Goal: Task Accomplishment & Management: Complete application form

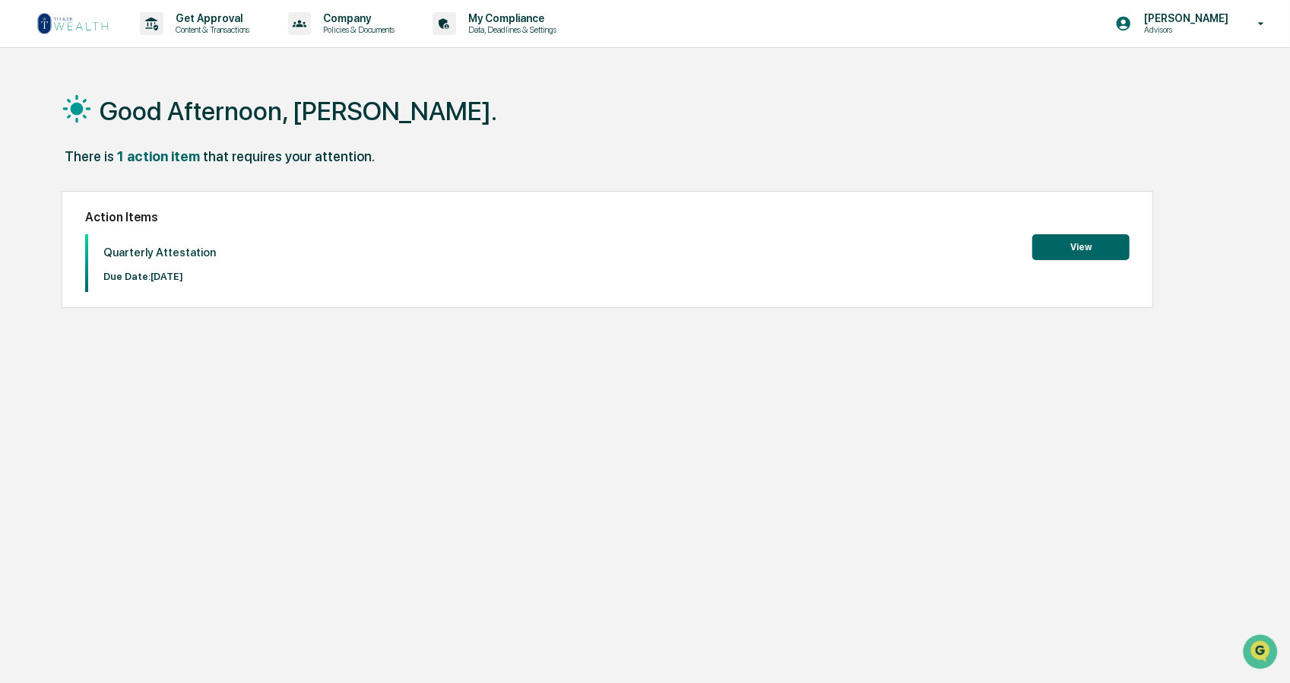
click at [1103, 243] on button "View" at bounding box center [1080, 247] width 97 height 26
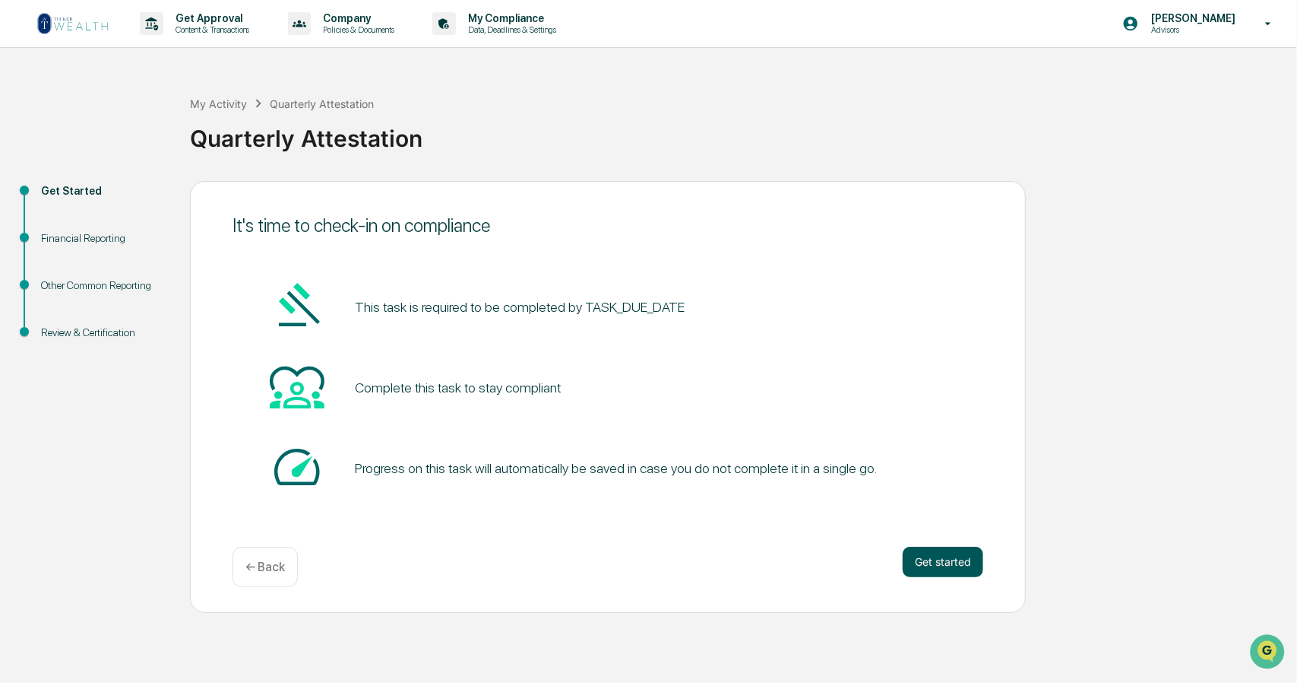
click at [921, 560] on button "Get started" at bounding box center [943, 561] width 81 height 30
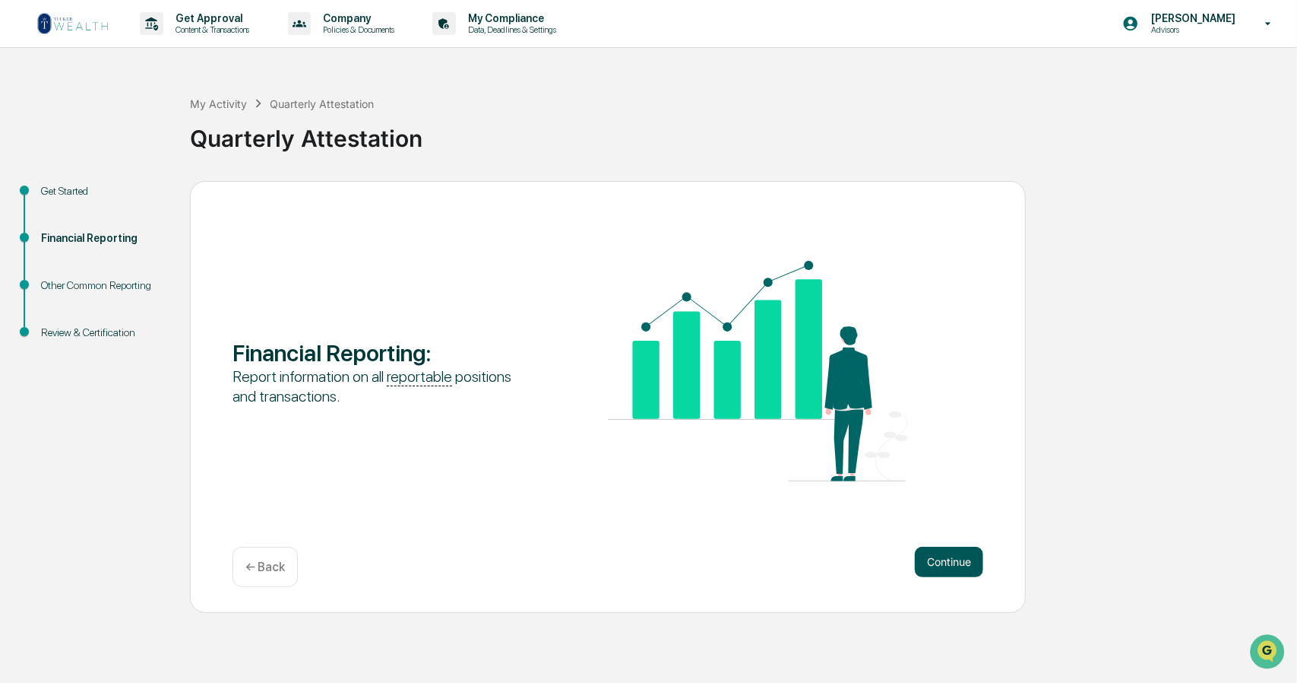
click at [946, 569] on button "Continue" at bounding box center [949, 561] width 68 height 30
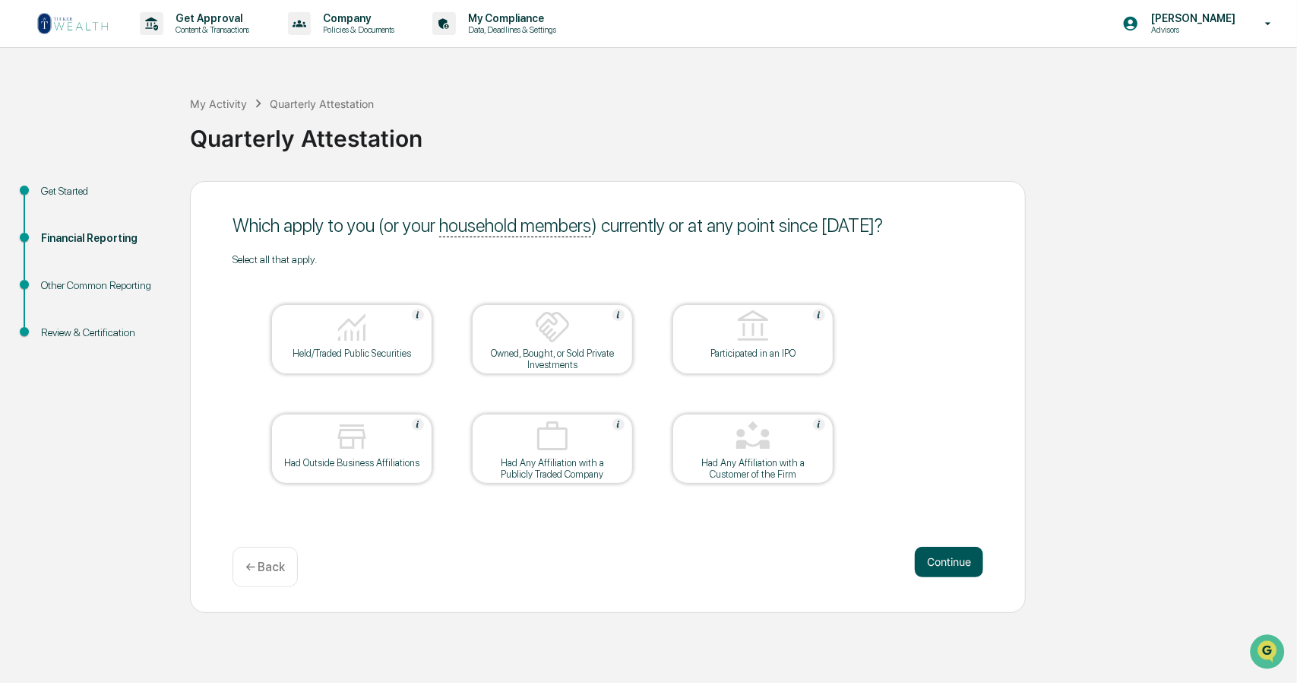
click at [947, 562] on button "Continue" at bounding box center [949, 561] width 68 height 30
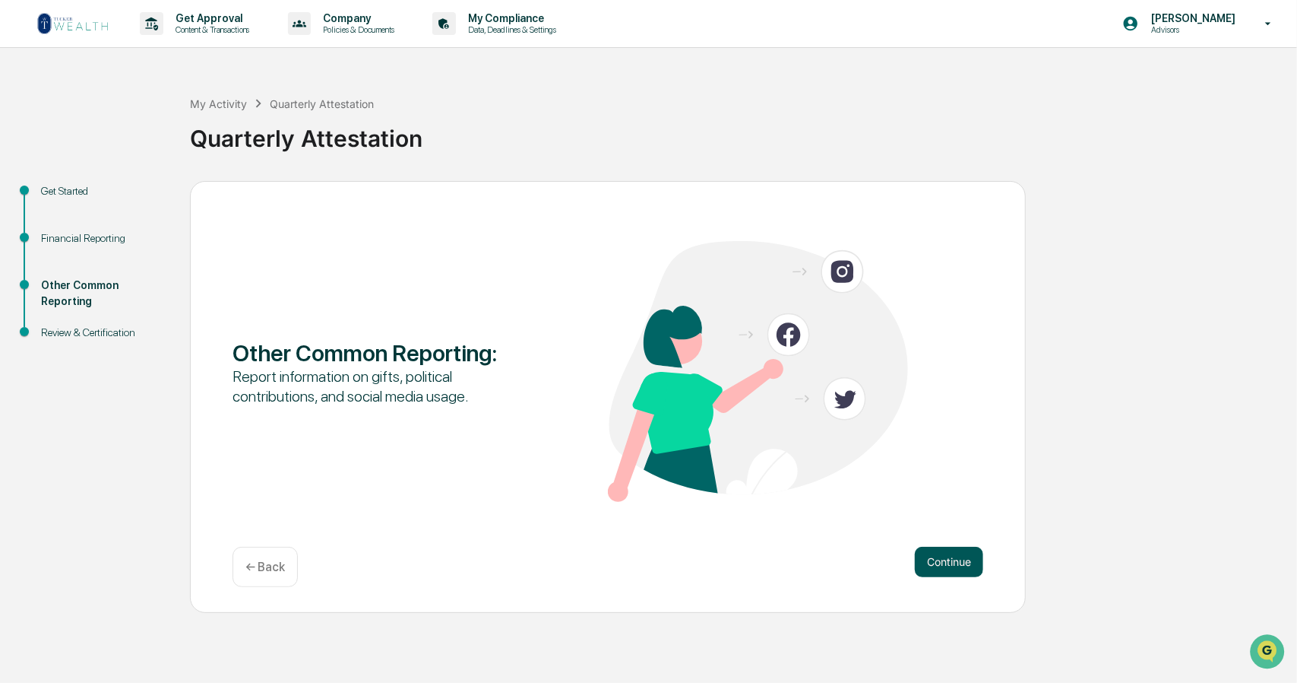
click at [953, 554] on button "Continue" at bounding box center [949, 561] width 68 height 30
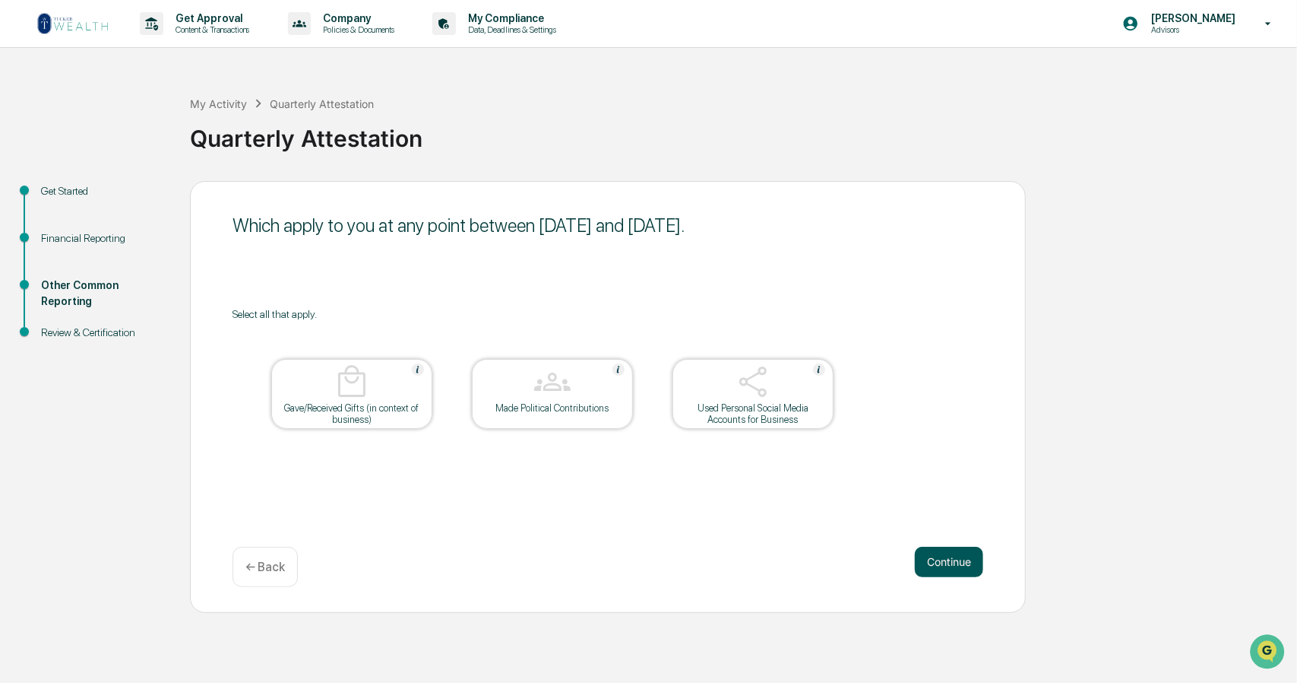
click at [952, 559] on button "Continue" at bounding box center [949, 561] width 68 height 30
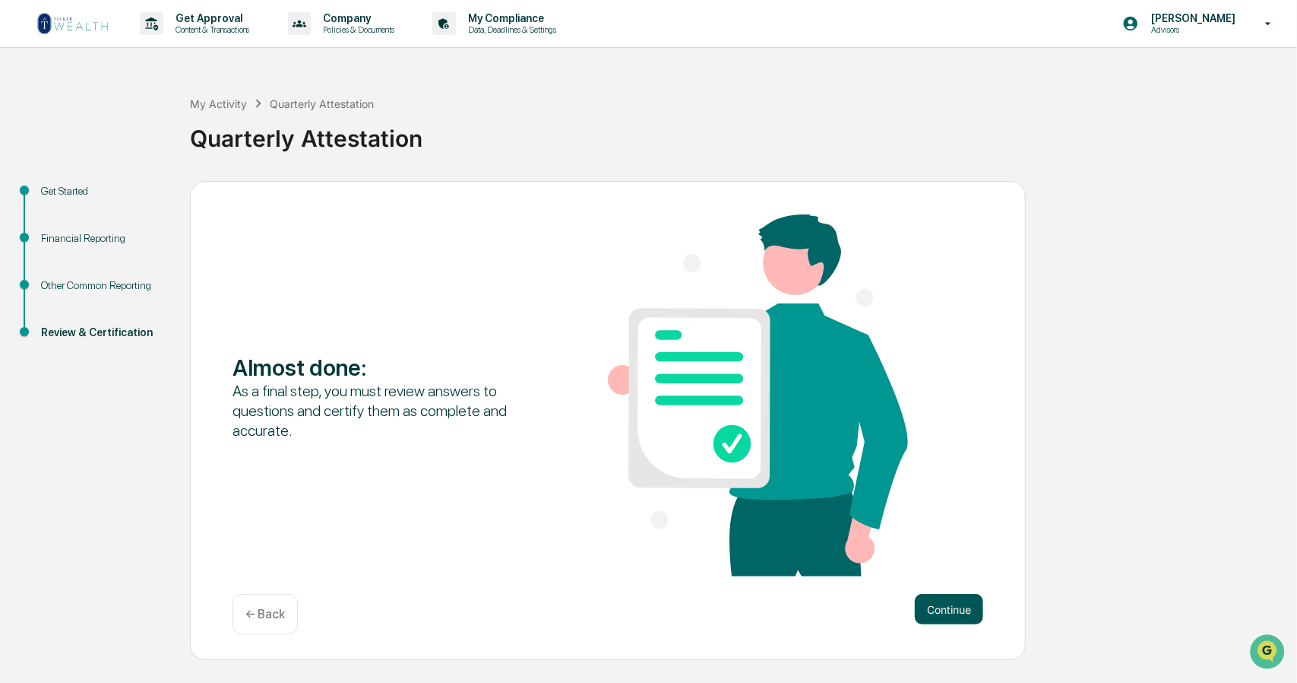
click at [958, 607] on button "Continue" at bounding box center [949, 609] width 68 height 30
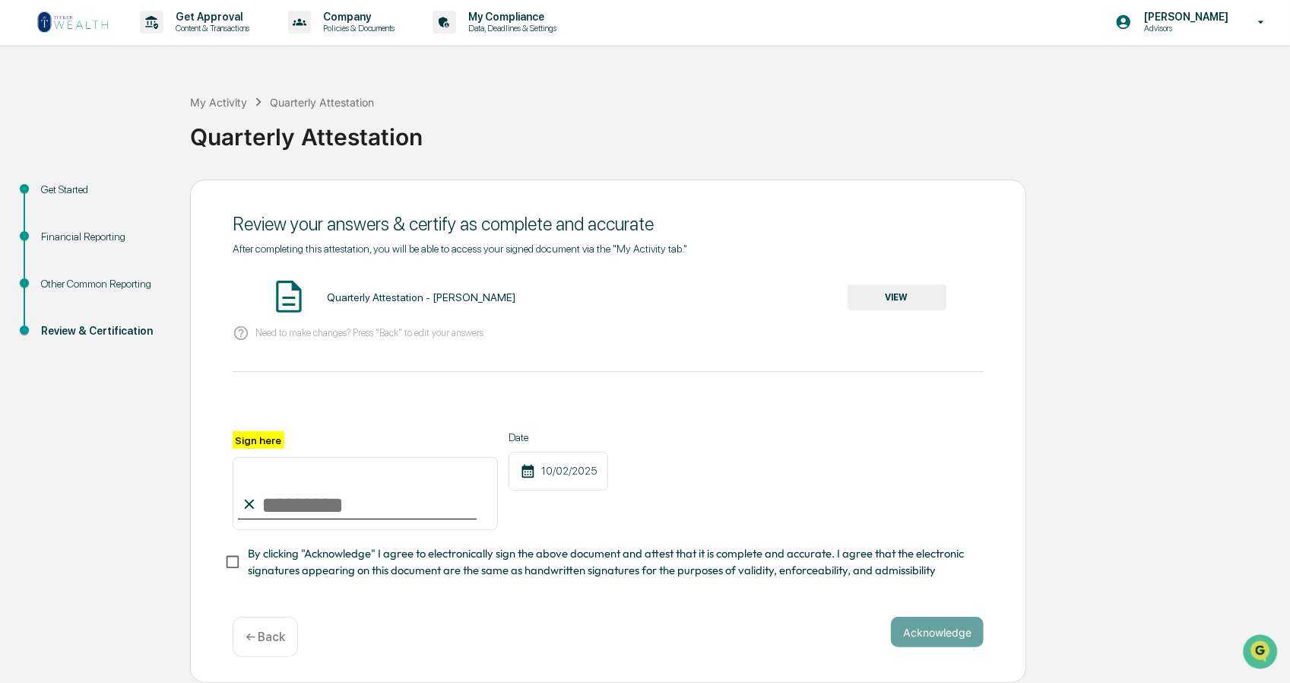
scroll to position [8, 0]
click at [287, 482] on input "Sign here" at bounding box center [365, 493] width 265 height 73
type input "**********"
click at [929, 620] on button "Acknowledge" at bounding box center [937, 631] width 93 height 30
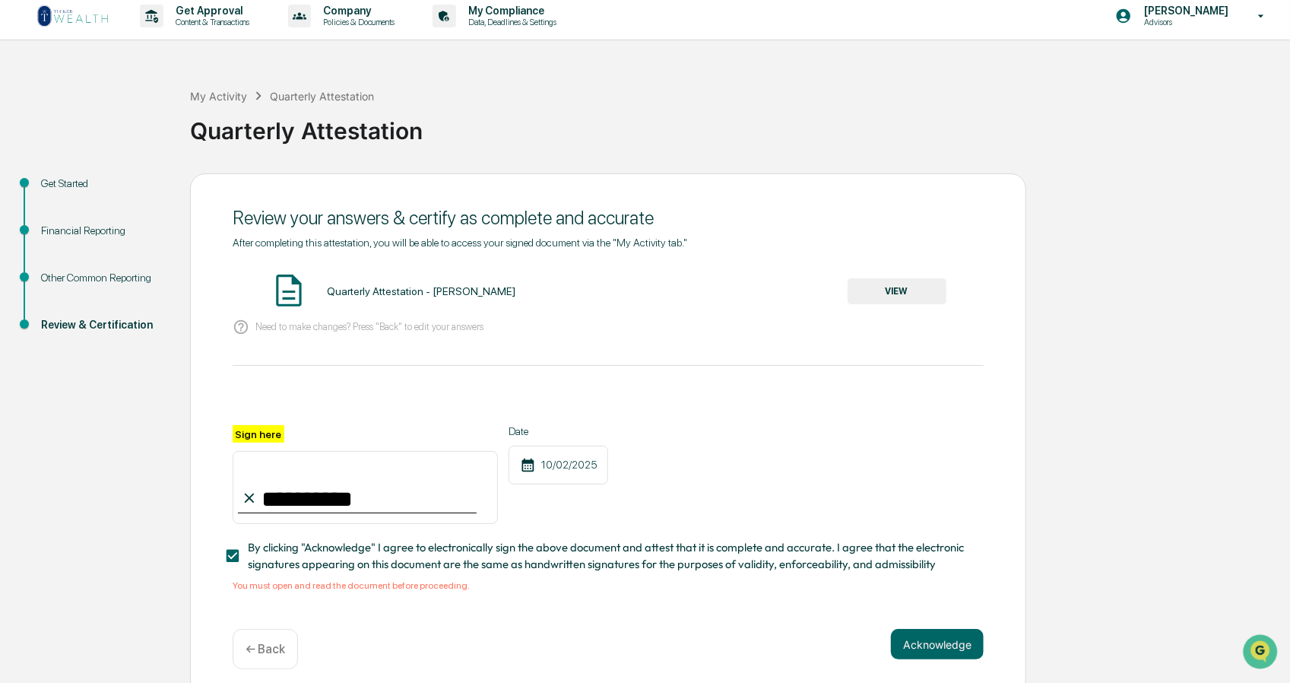
scroll to position [26, 0]
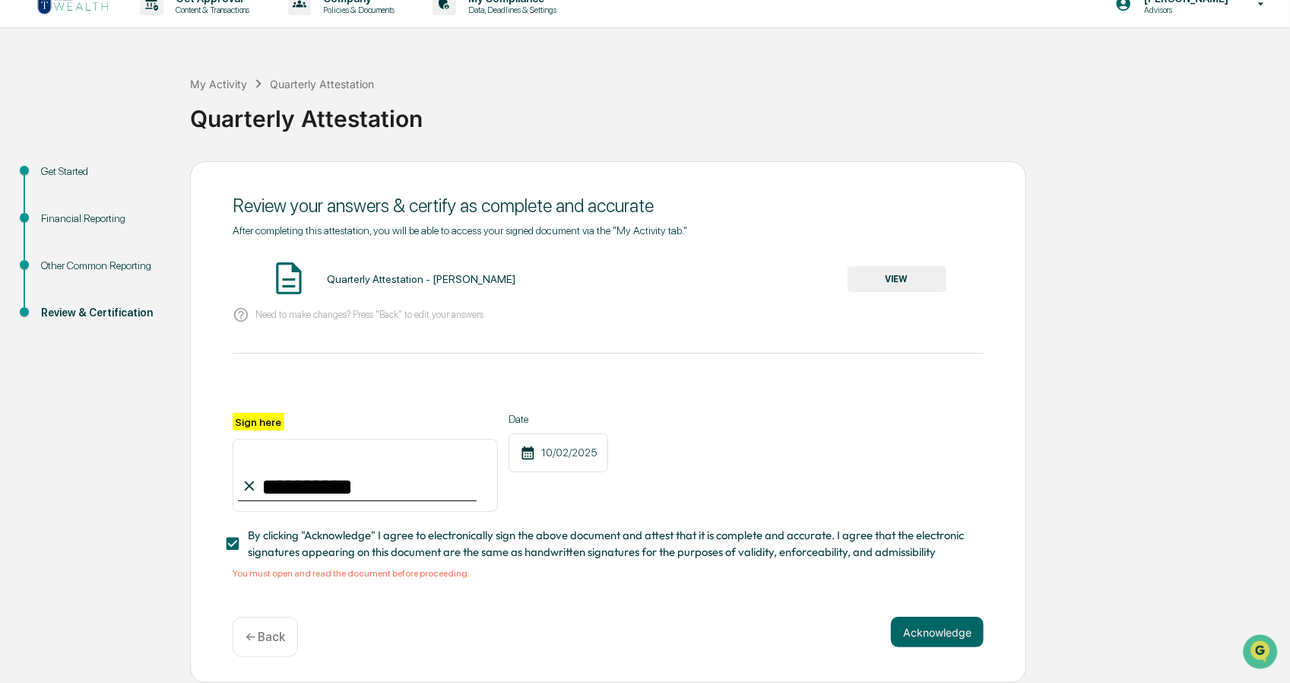
click at [401, 299] on div "Need to make changes? Press "Back" to edit your answers" at bounding box center [608, 314] width 751 height 31
click at [402, 275] on div "Quarterly Attestation - [PERSON_NAME]" at bounding box center [421, 279] width 188 height 12
click at [933, 272] on button "VIEW" at bounding box center [896, 279] width 99 height 26
